Goal: Navigation & Orientation: Go to known website

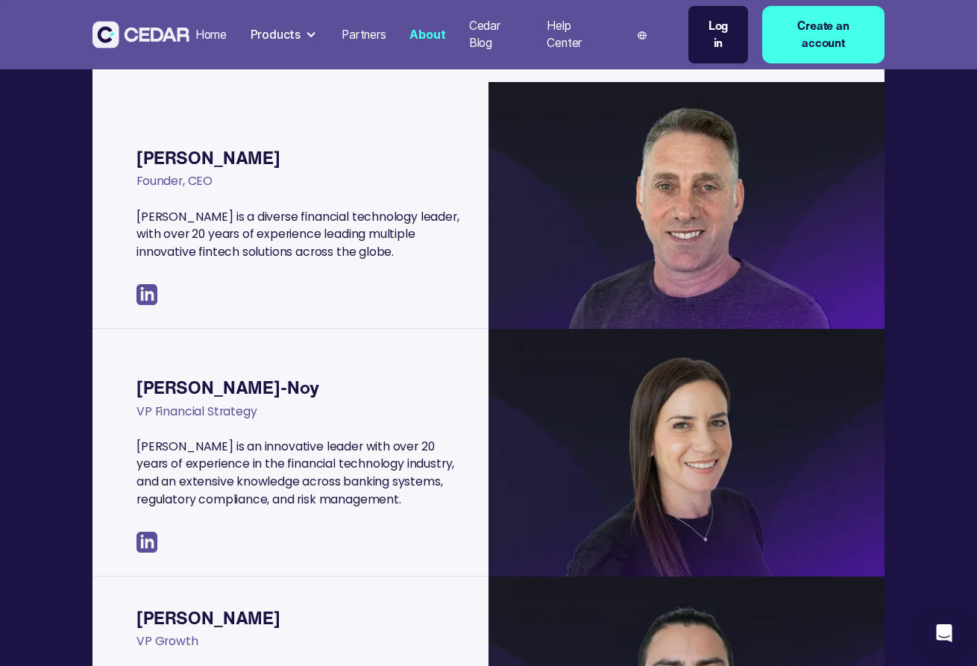
scroll to position [257, 0]
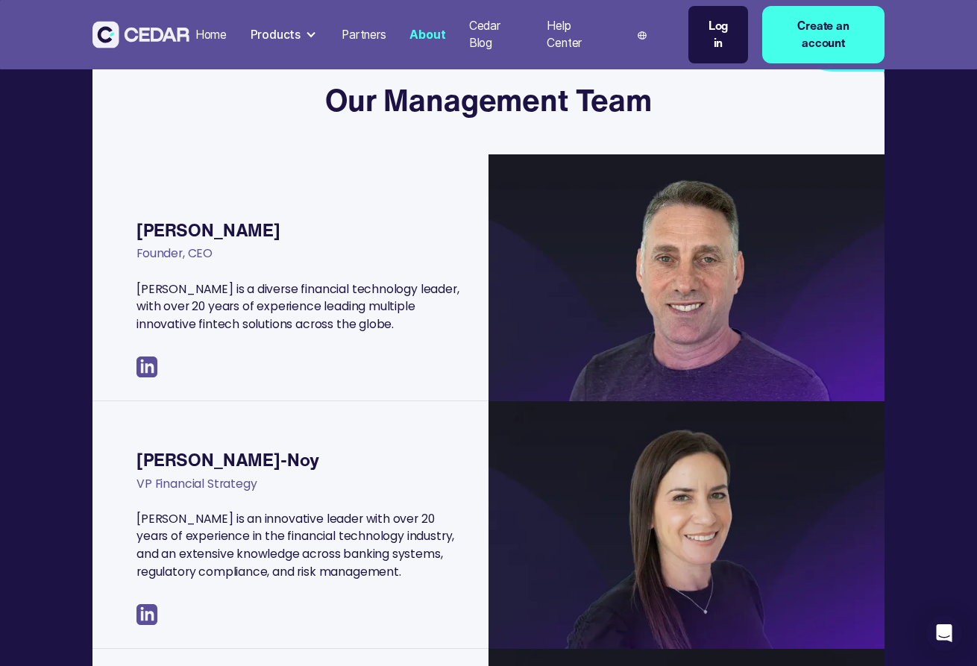
click at [147, 371] on img at bounding box center [146, 367] width 21 height 21
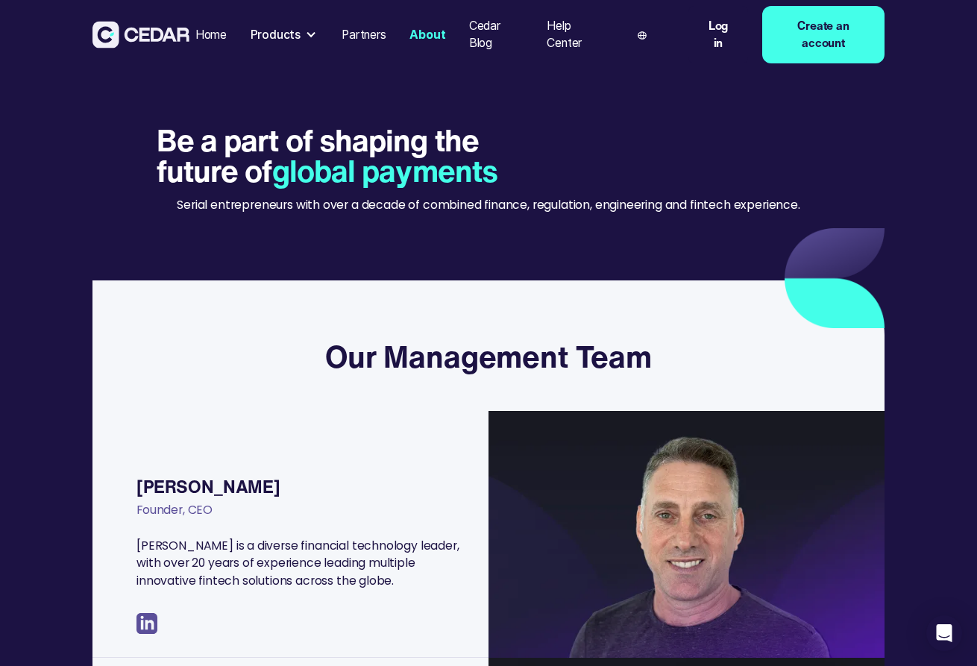
click at [210, 38] on div "Home" at bounding box center [210, 35] width 31 height 18
